Goal: Navigation & Orientation: Go to known website

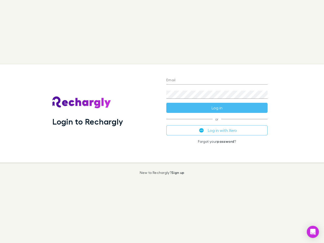
click at [162, 122] on div "Login to Rechargly" at bounding box center [105, 113] width 114 height 98
click at [217, 81] on input "Email" at bounding box center [217, 81] width 101 height 8
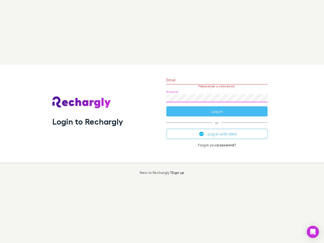
click at [217, 108] on form "Email Please enter a valid email. Password Log in" at bounding box center [217, 94] width 101 height 44
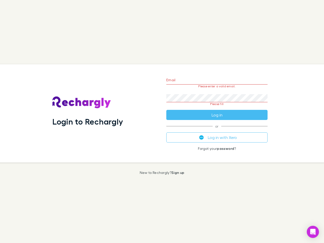
click at [217, 131] on div "Email Please enter a valid email. Password Please fill Log in or Log in with Xe…" at bounding box center [216, 113] width 109 height 98
click at [313, 232] on icon "Open Intercom Messenger" at bounding box center [313, 232] width 5 height 6
